Goal: Task Accomplishment & Management: Use online tool/utility

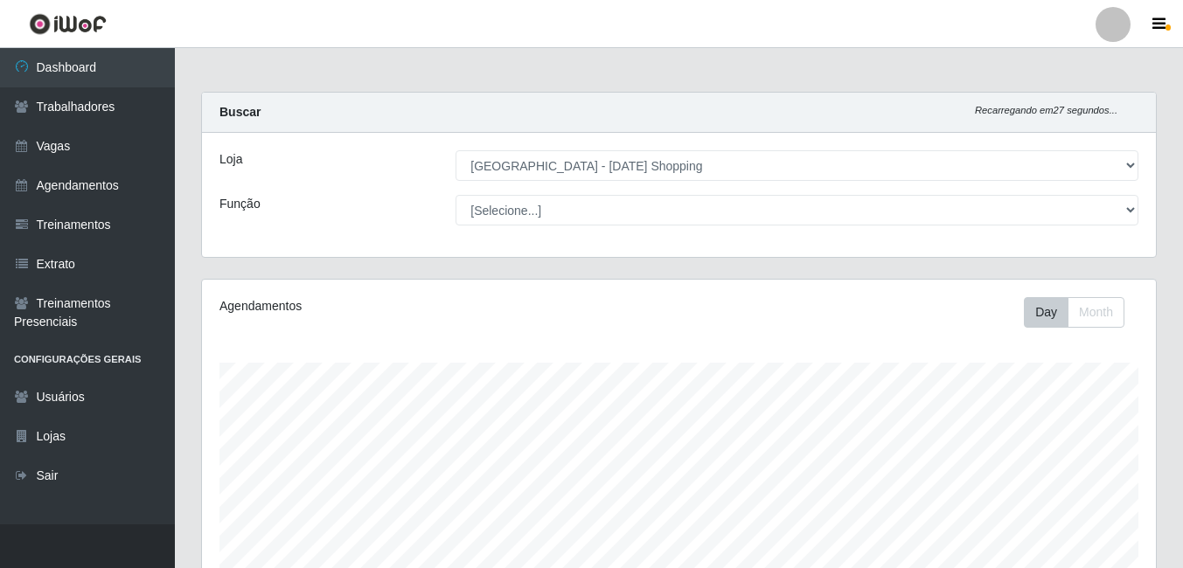
select select "471"
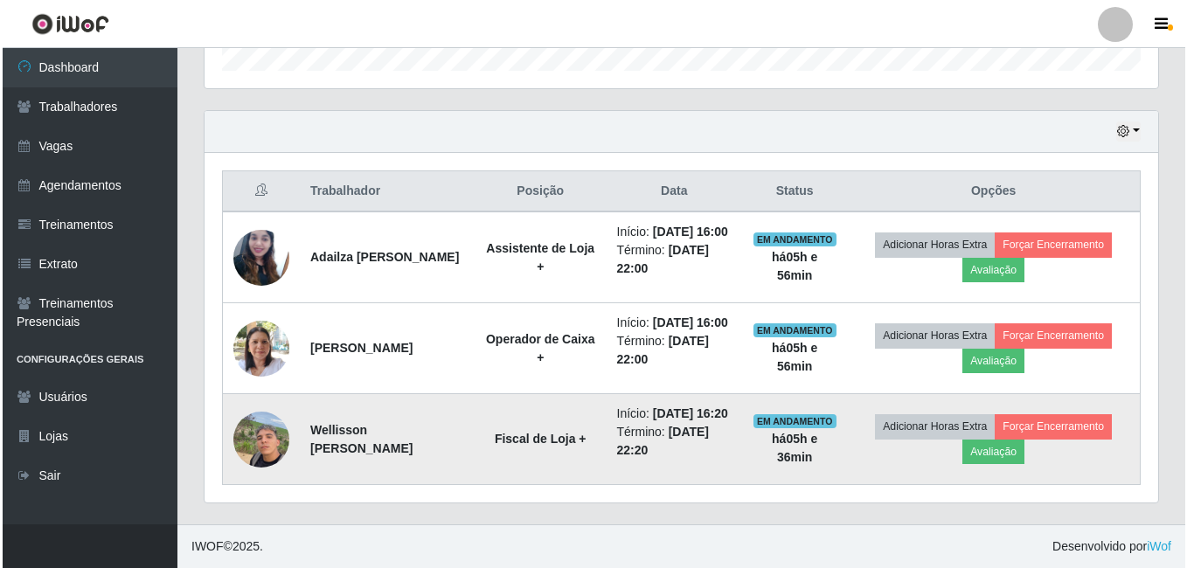
scroll to position [363, 954]
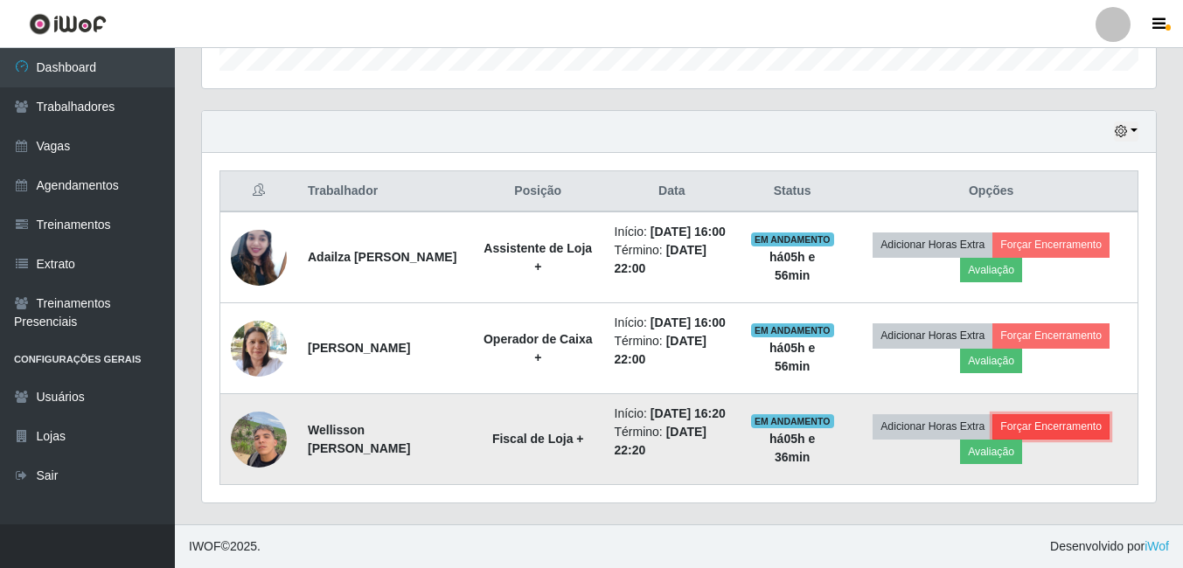
click at [1084, 422] on button "Forçar Encerramento" at bounding box center [1050, 426] width 117 height 24
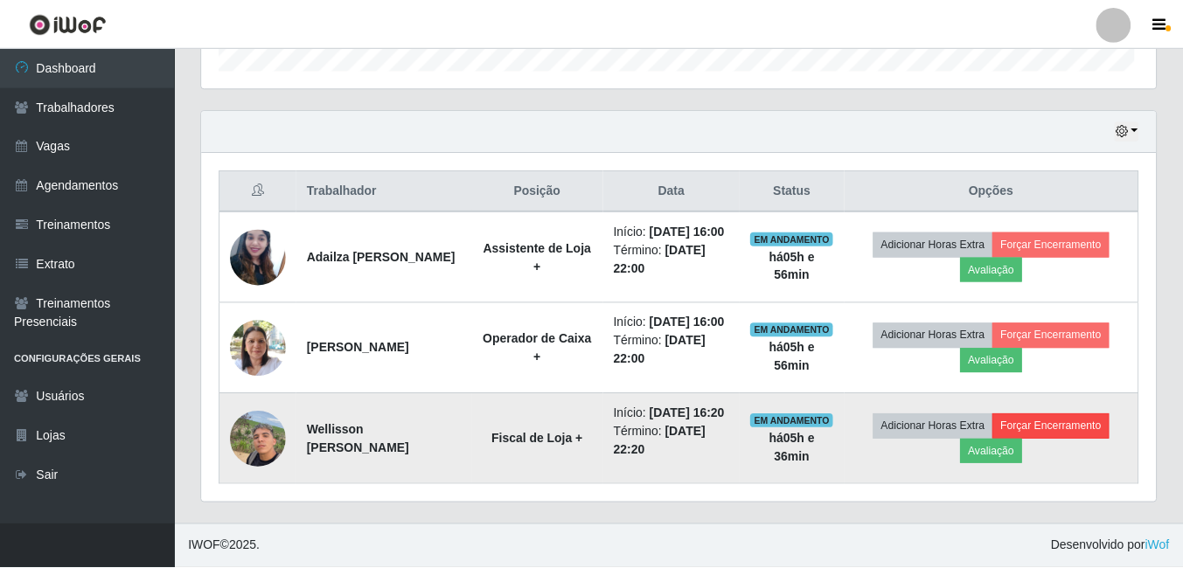
scroll to position [363, 945]
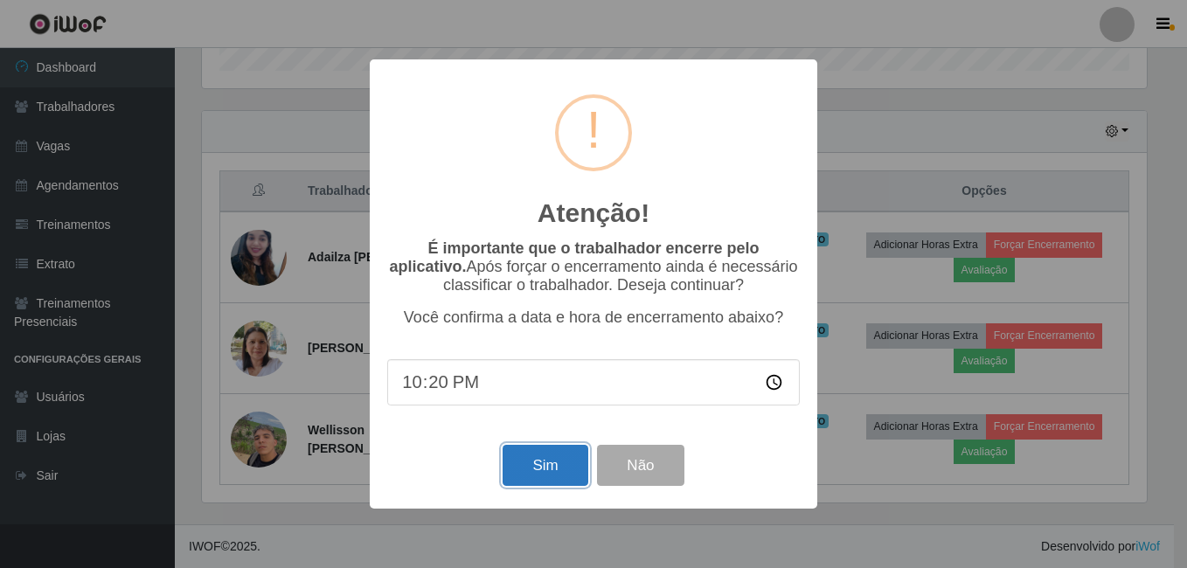
click at [557, 479] on button "Sim" at bounding box center [545, 465] width 85 height 41
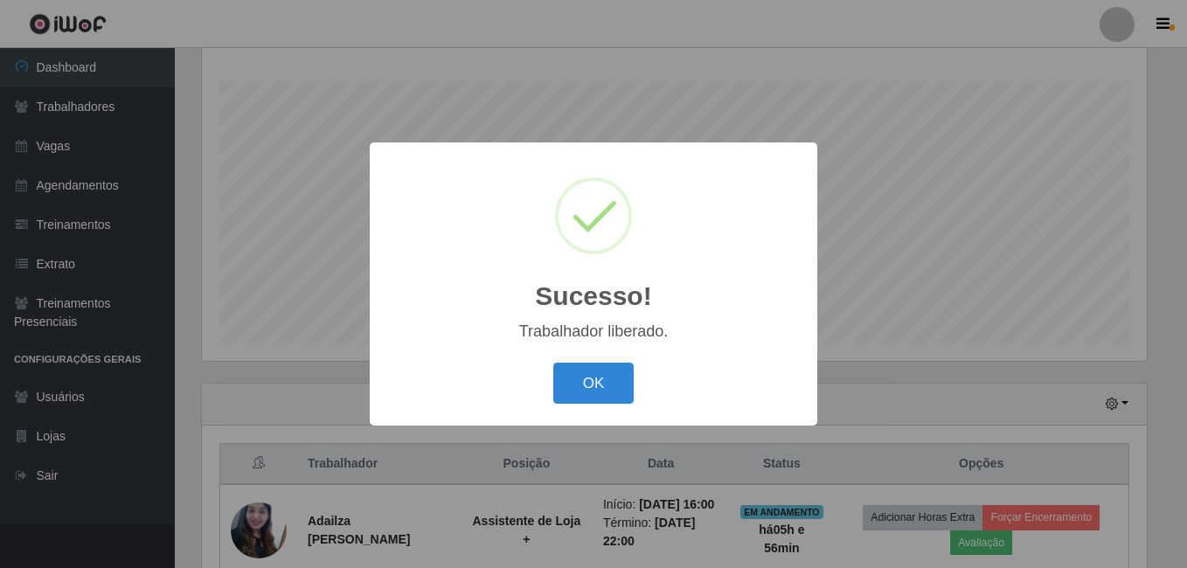
click at [596, 363] on div "OK Cancel" at bounding box center [593, 383] width 413 height 50
click at [630, 378] on button "OK" at bounding box center [593, 383] width 81 height 41
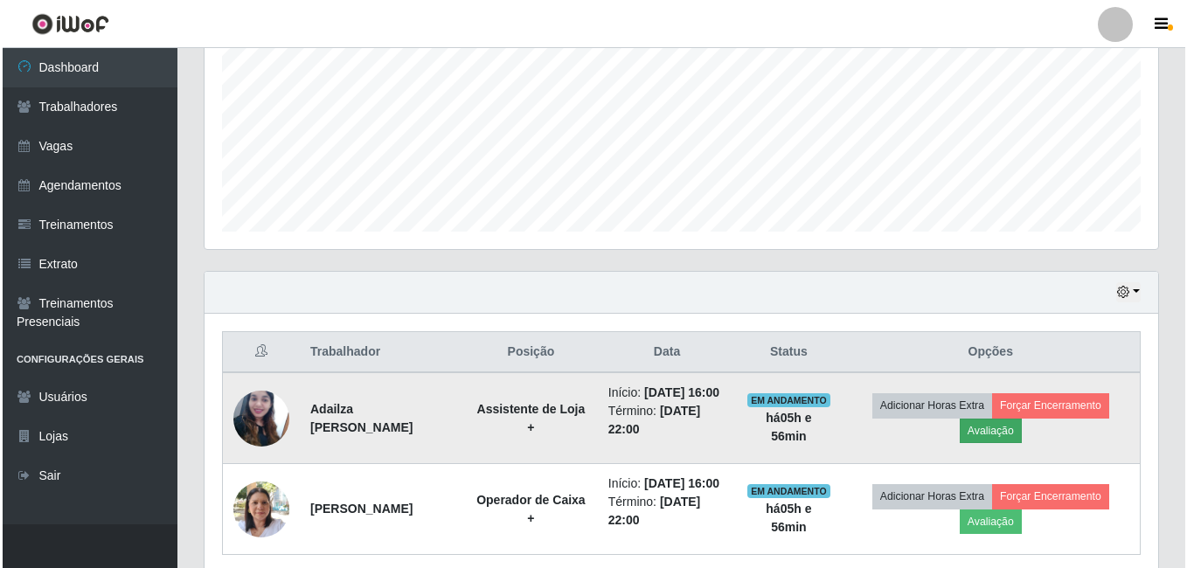
scroll to position [500, 0]
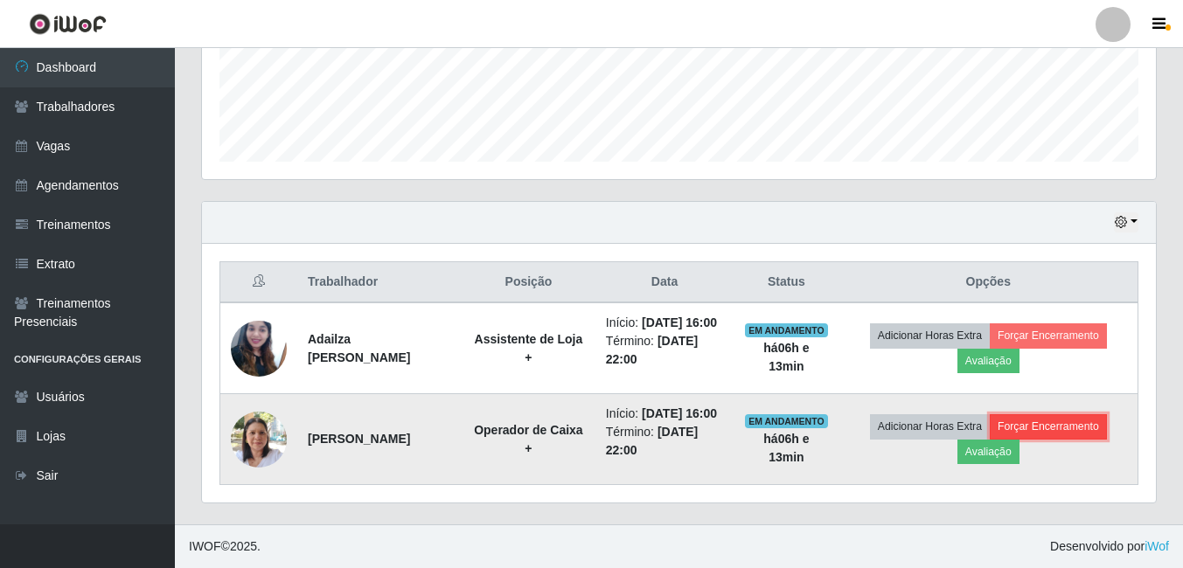
click at [1069, 419] on button "Forçar Encerramento" at bounding box center [1047, 426] width 117 height 24
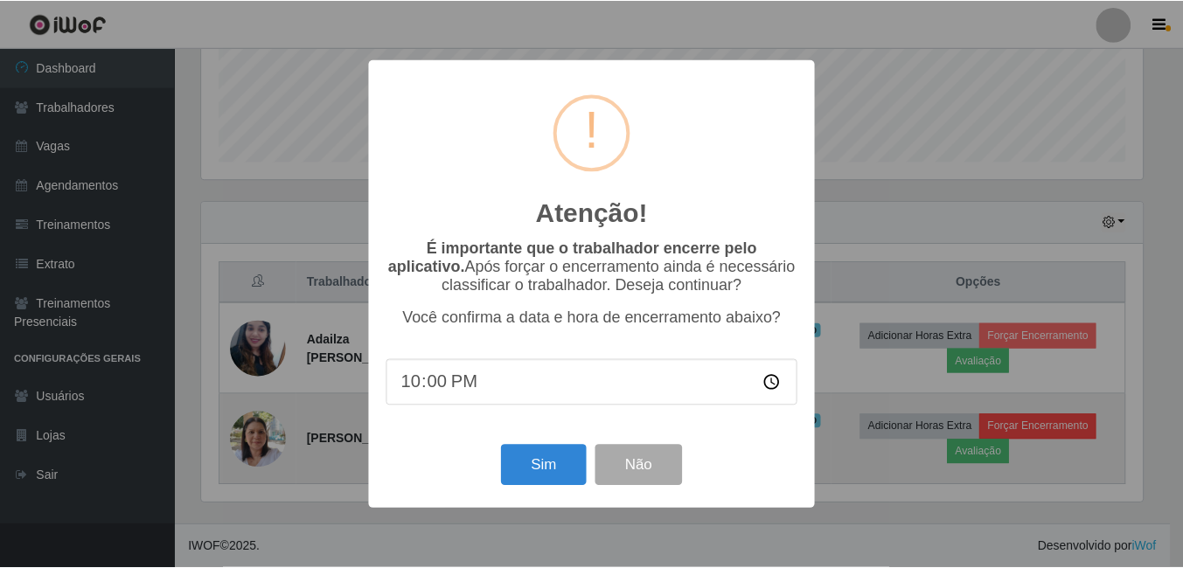
scroll to position [363, 945]
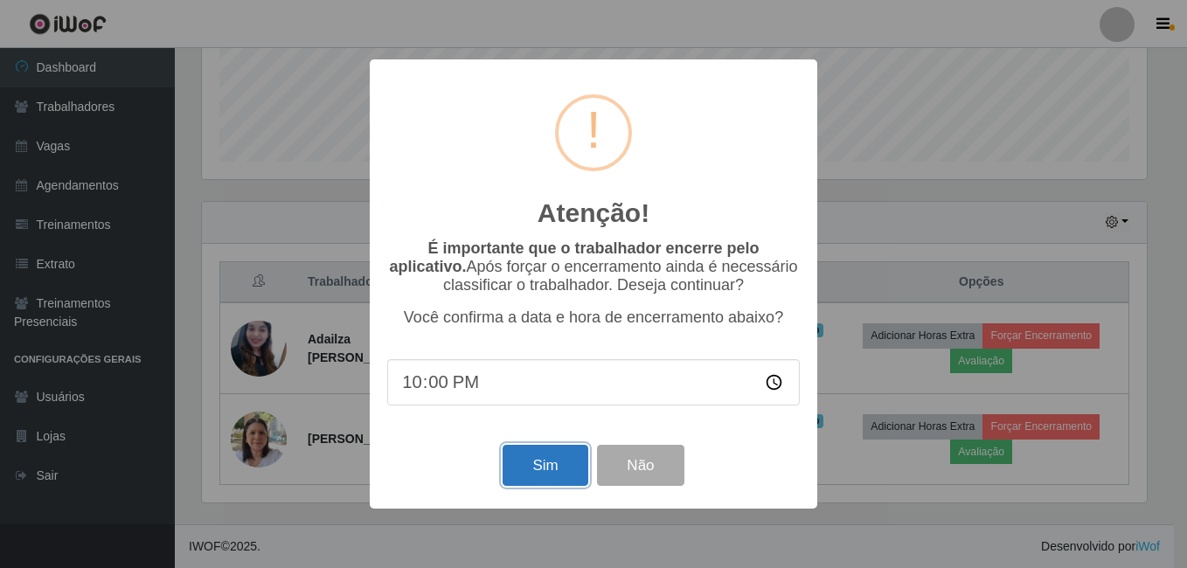
click at [556, 485] on button "Sim" at bounding box center [545, 465] width 85 height 41
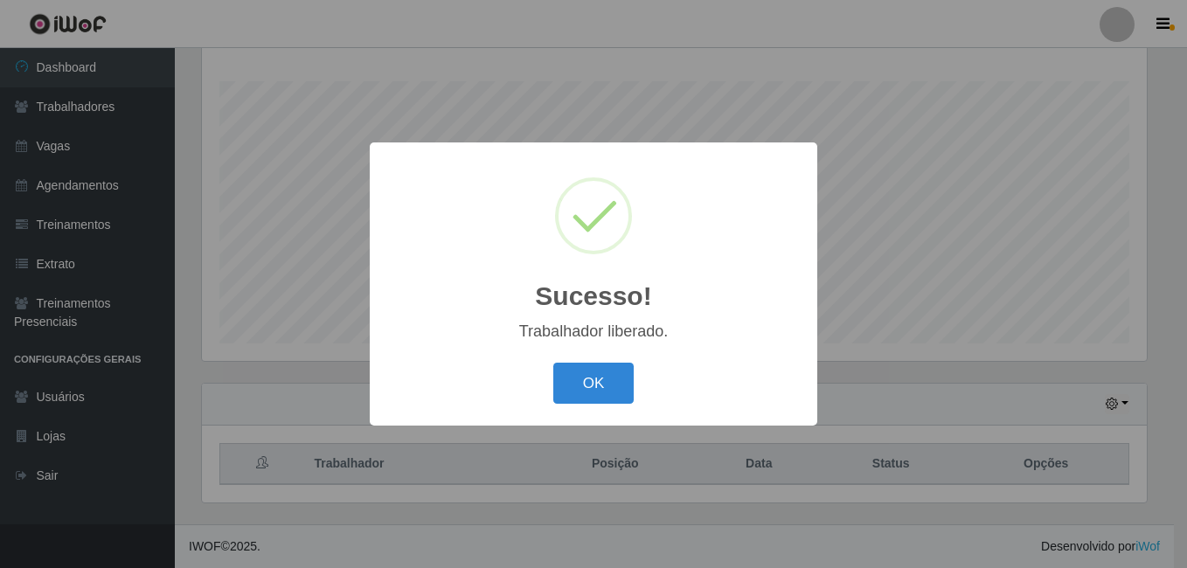
click at [1059, 313] on div "Sucesso! × Trabalhador liberado. OK Cancel" at bounding box center [593, 284] width 1187 height 568
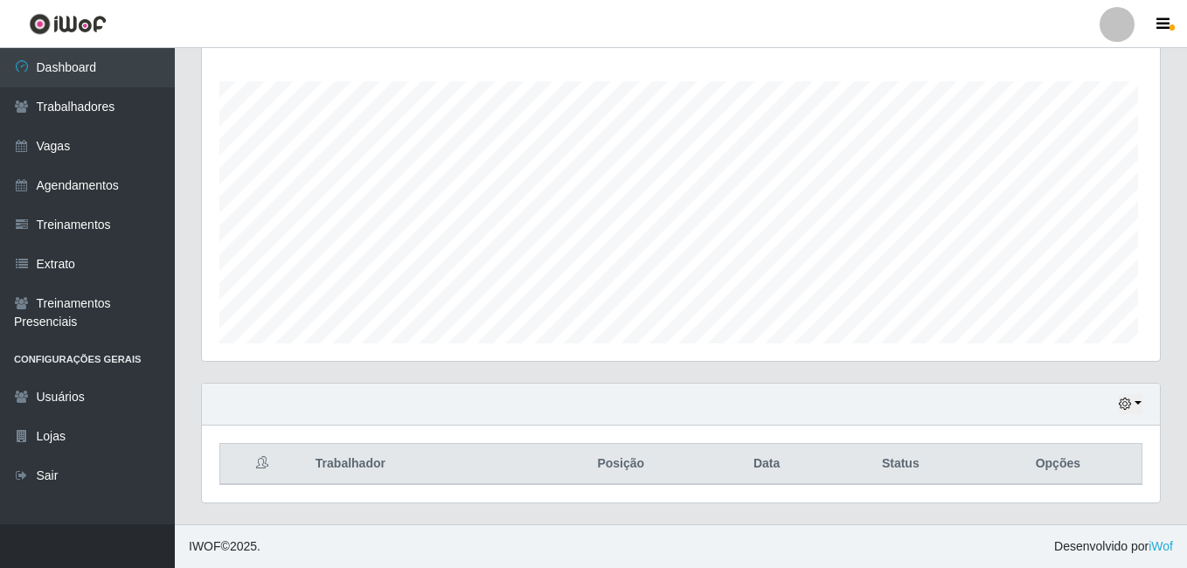
scroll to position [363, 954]
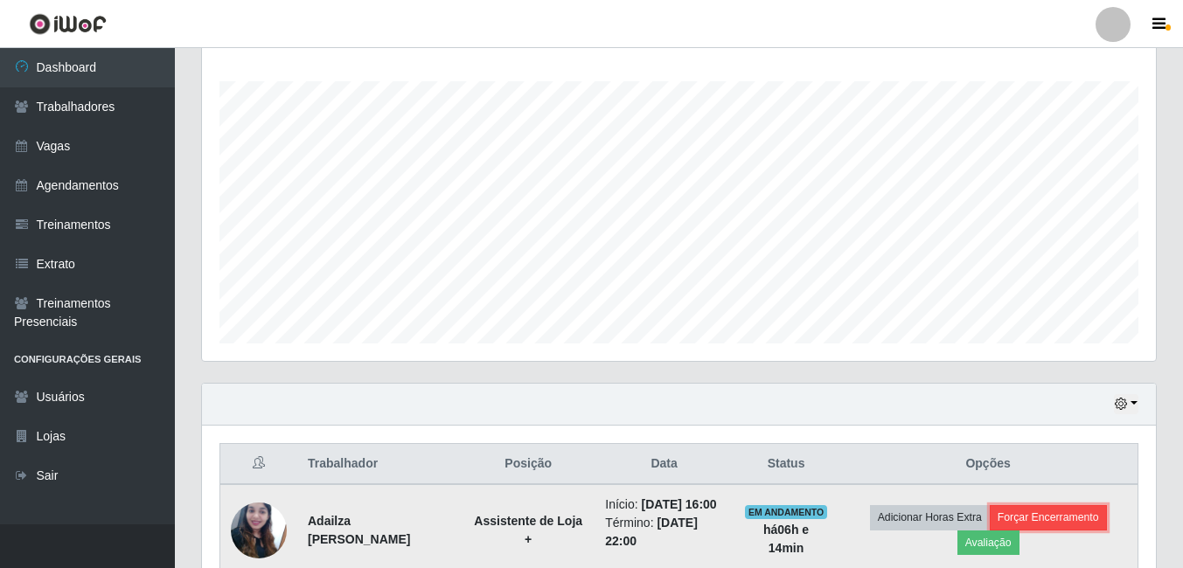
click at [1051, 519] on button "Forçar Encerramento" at bounding box center [1047, 517] width 117 height 24
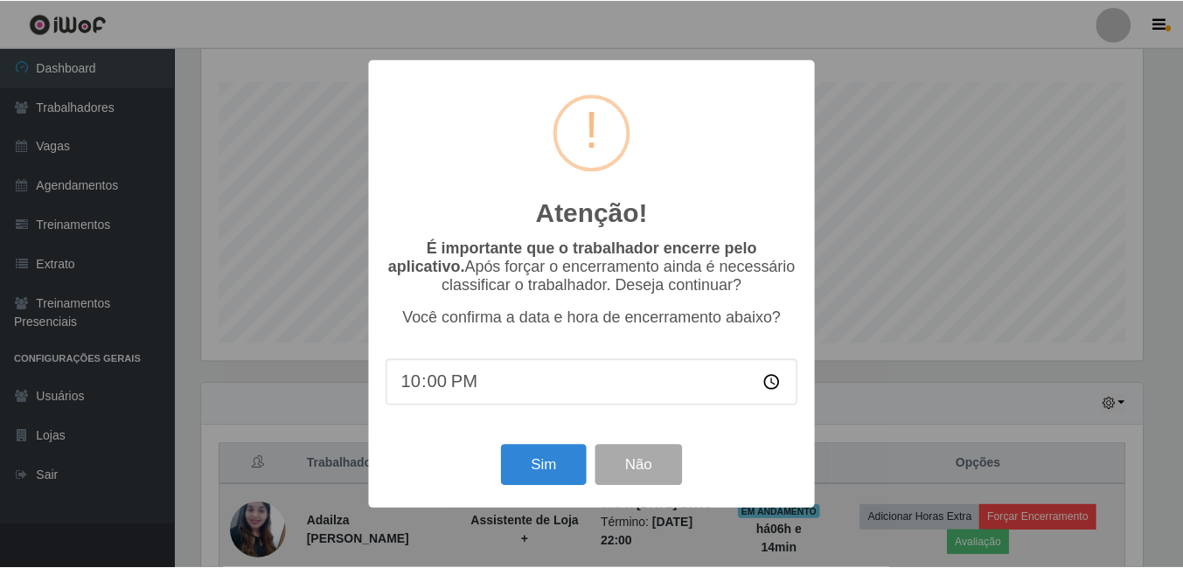
scroll to position [363, 945]
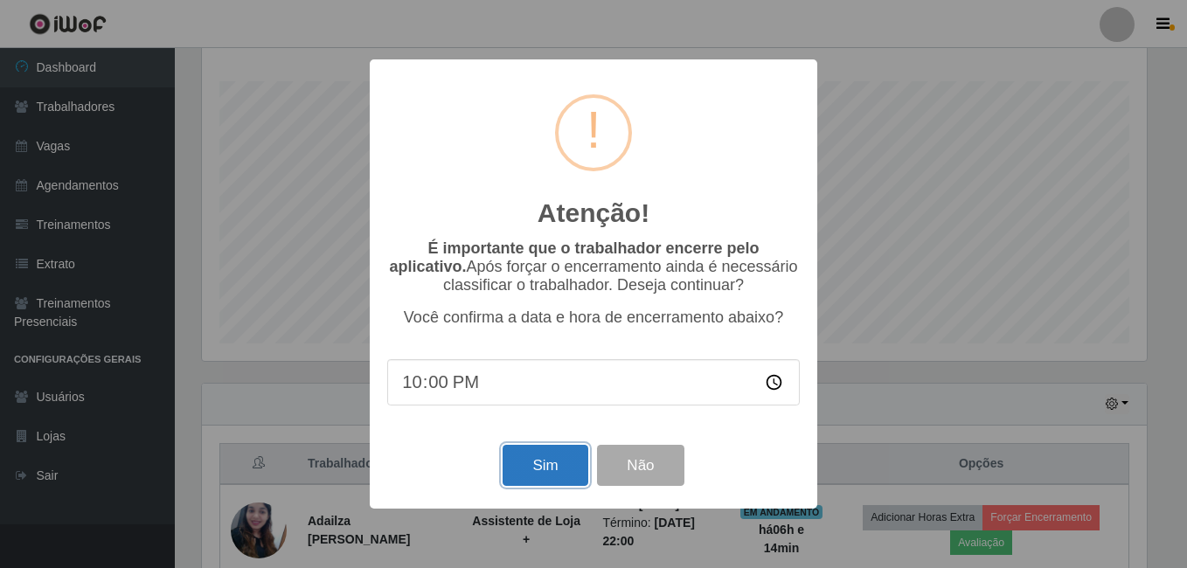
click at [564, 465] on button "Sim" at bounding box center [545, 465] width 85 height 41
